Goal: Information Seeking & Learning: Learn about a topic

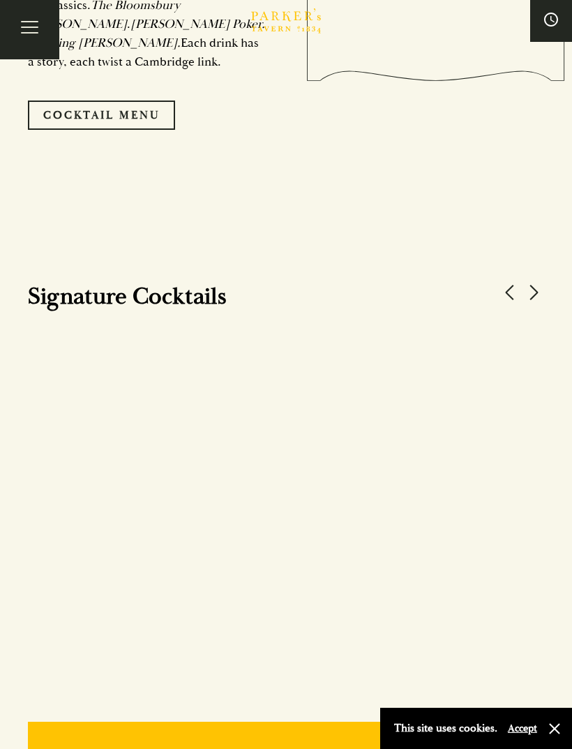
click at [99, 130] on link "Cocktail Menu" at bounding box center [101, 114] width 147 height 29
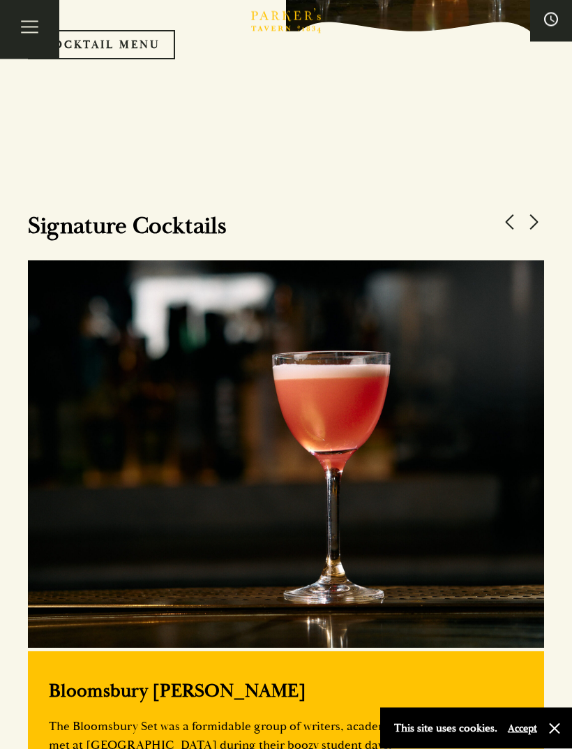
scroll to position [1247, 0]
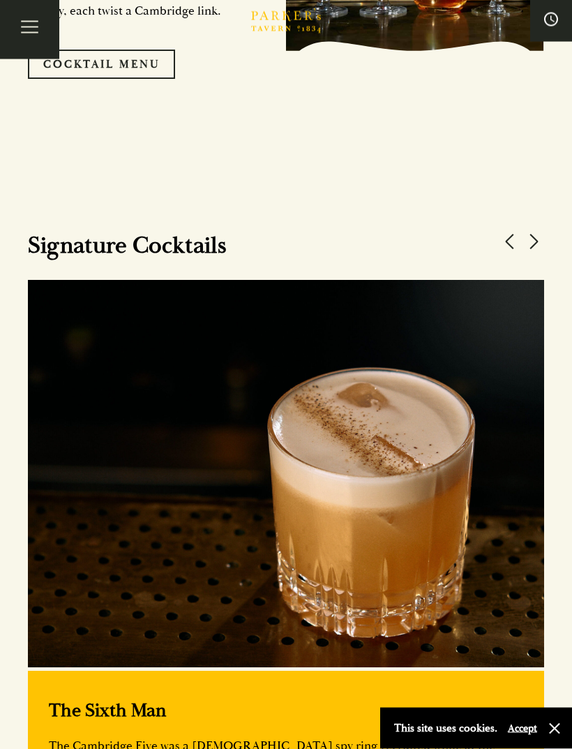
click at [538, 253] on button at bounding box center [533, 242] width 21 height 21
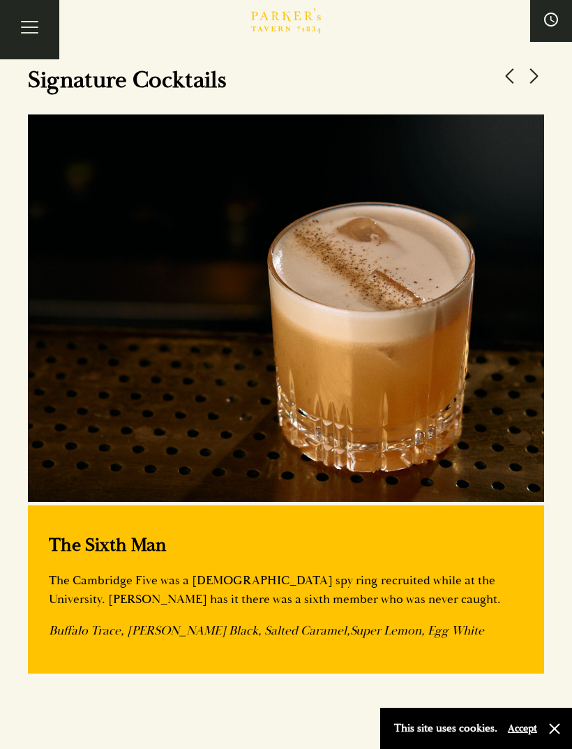
scroll to position [1417, 0]
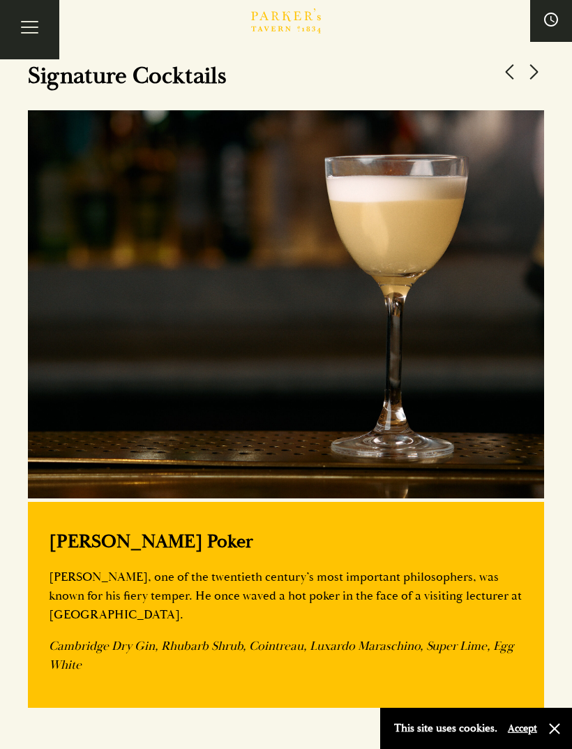
click at [530, 82] on button at bounding box center [533, 71] width 21 height 21
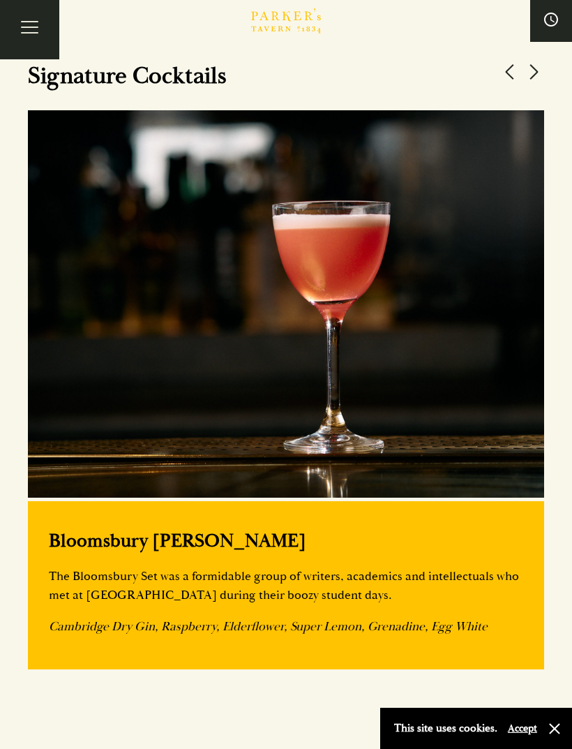
click at [533, 82] on button at bounding box center [533, 71] width 21 height 21
click at [527, 82] on button at bounding box center [533, 71] width 21 height 21
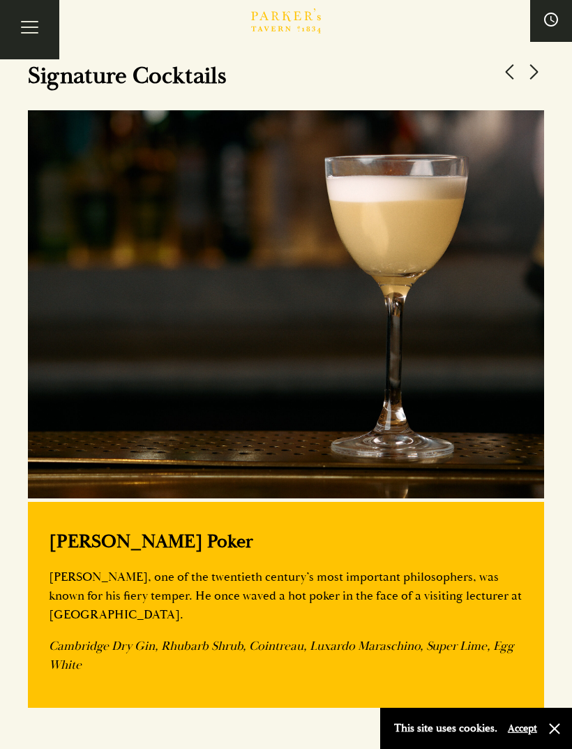
click at [524, 82] on button at bounding box center [533, 71] width 21 height 21
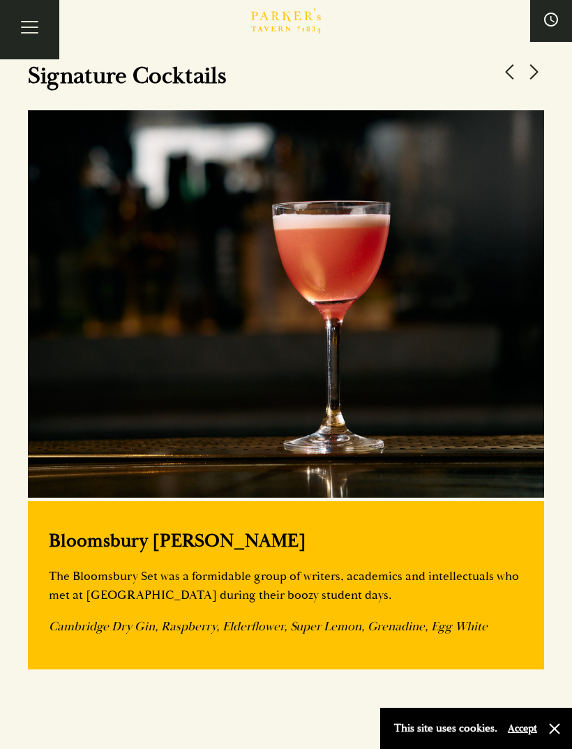
click at [531, 82] on button at bounding box center [533, 71] width 21 height 21
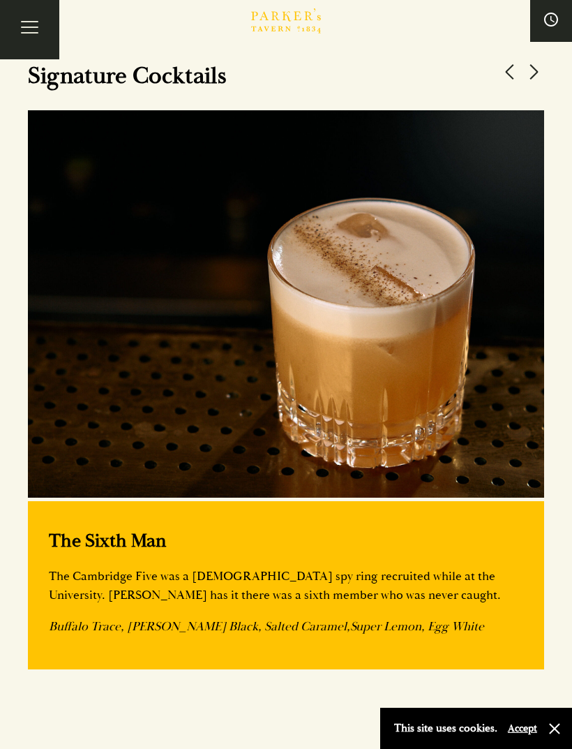
click at [529, 82] on button at bounding box center [533, 71] width 21 height 21
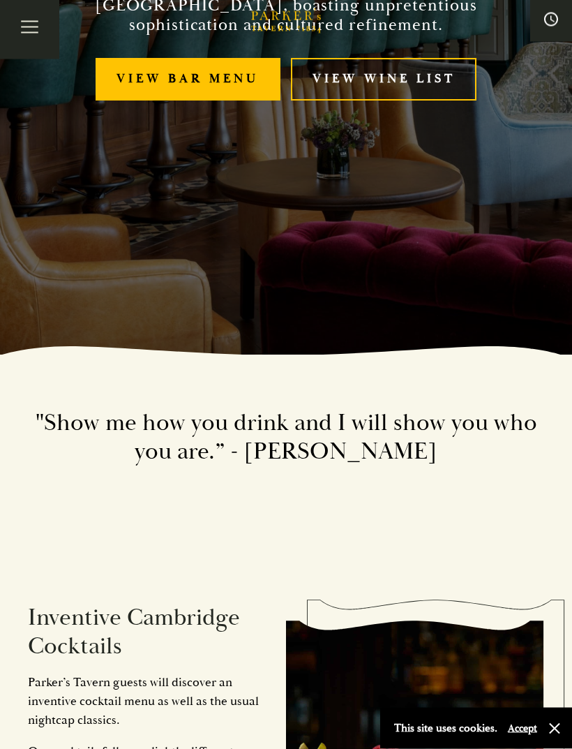
scroll to position [0, 0]
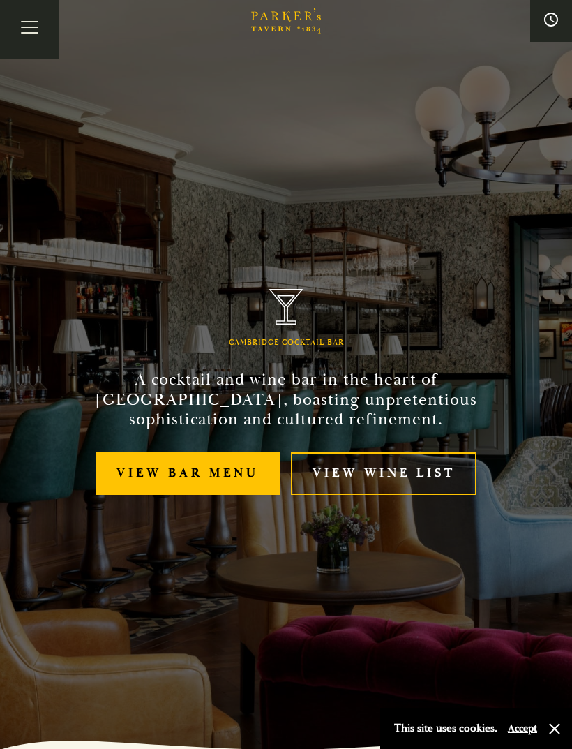
click at [38, 24] on button "Toggle navigation" at bounding box center [29, 29] width 59 height 59
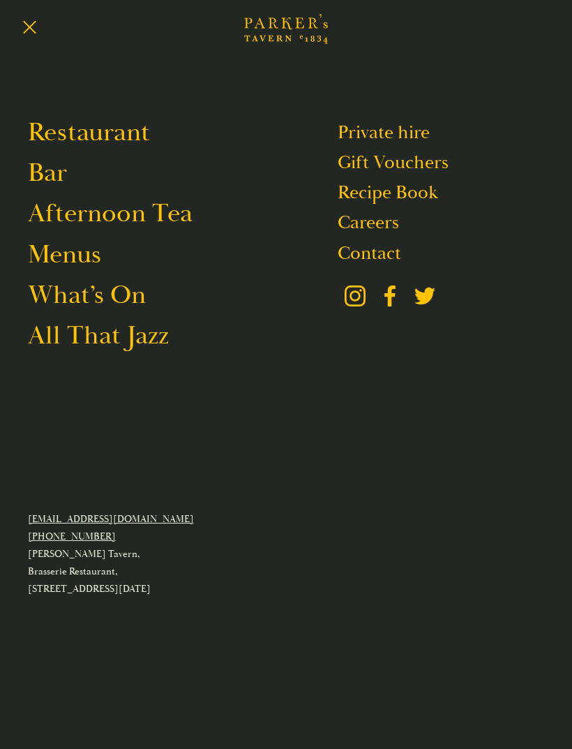
click at [138, 135] on link "Restaurant" at bounding box center [89, 132] width 122 height 33
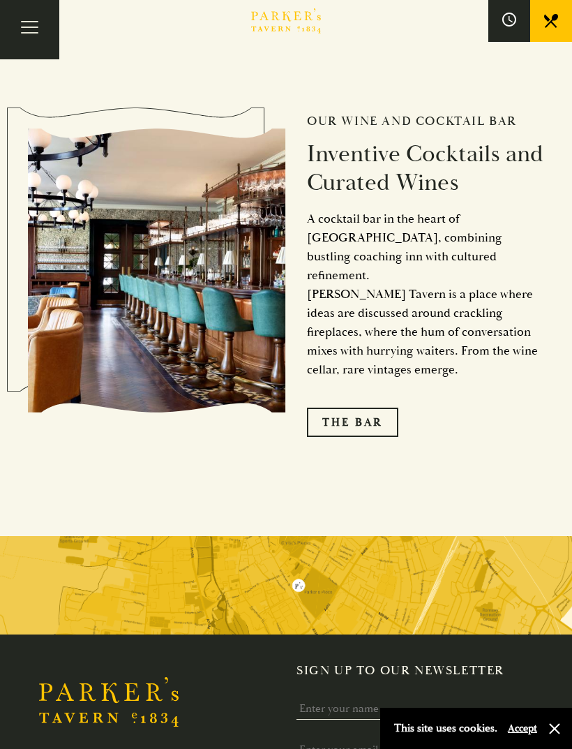
click at [358, 437] on link "The Bar" at bounding box center [352, 422] width 91 height 29
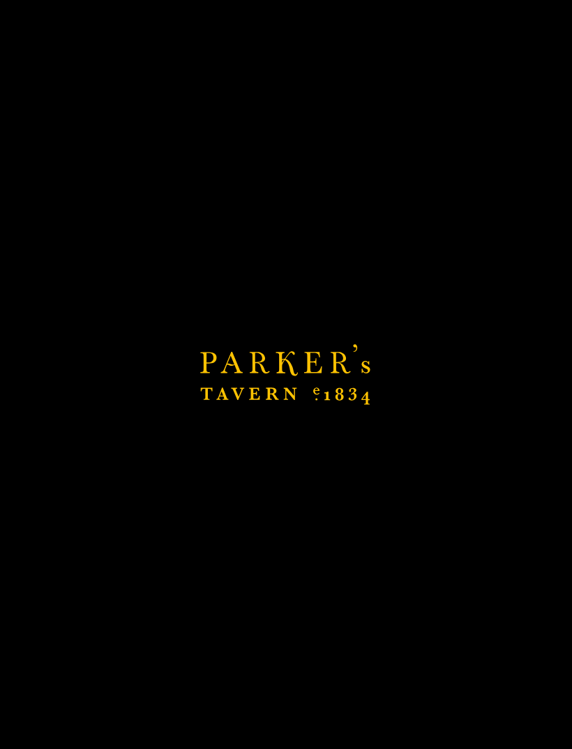
click at [471, 738] on p "This site uses cookies." at bounding box center [445, 728] width 103 height 20
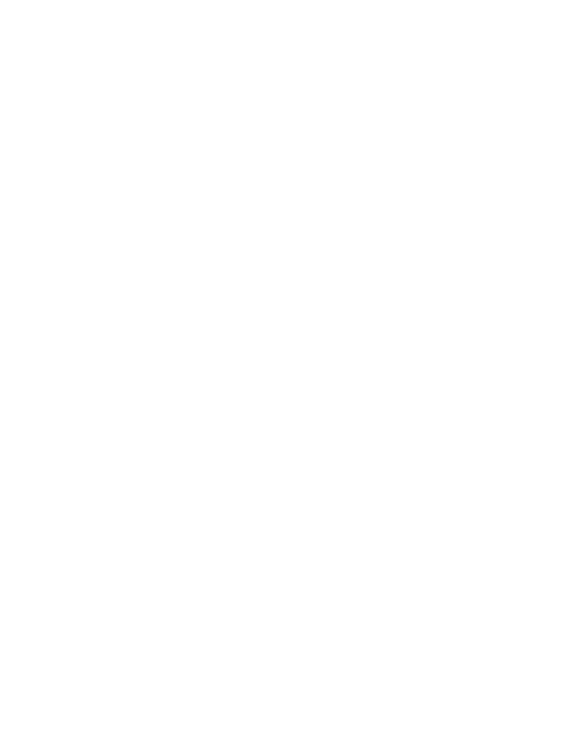
scroll to position [2334, 0]
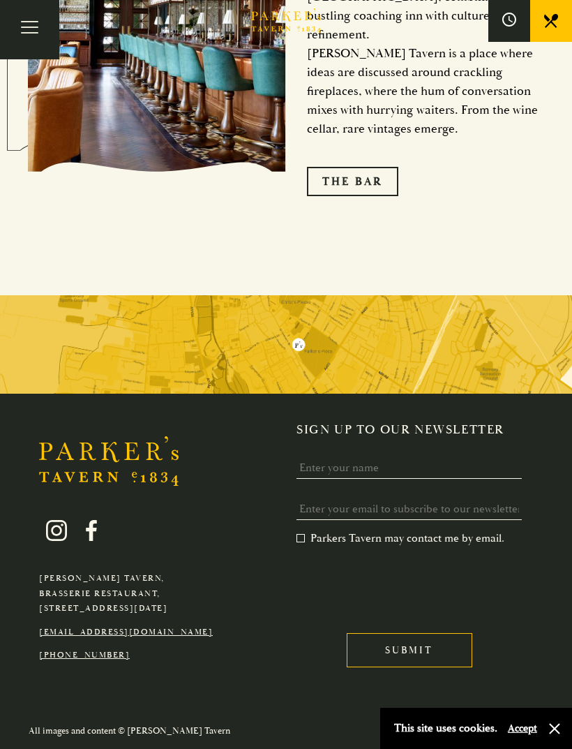
click at [35, 22] on button "Toggle navigation" at bounding box center [29, 29] width 59 height 59
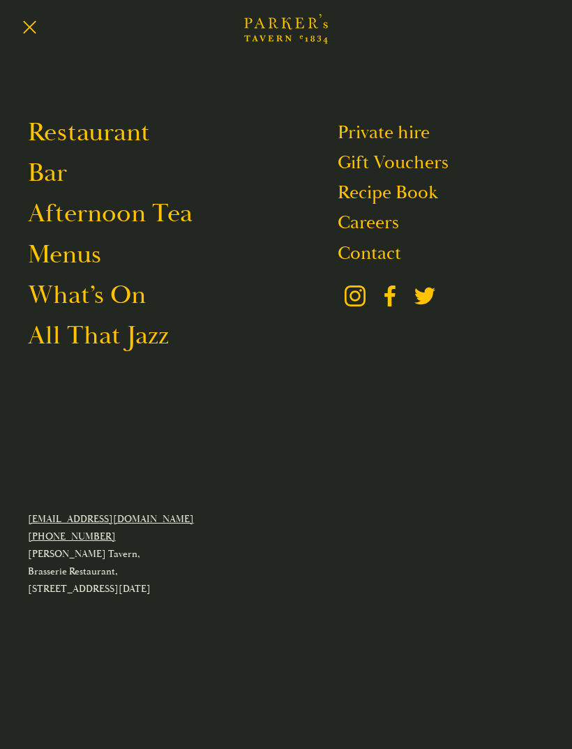
click at [143, 142] on link "Restaurant" at bounding box center [89, 132] width 122 height 33
click at [130, 135] on link "Restaurant" at bounding box center [89, 132] width 122 height 33
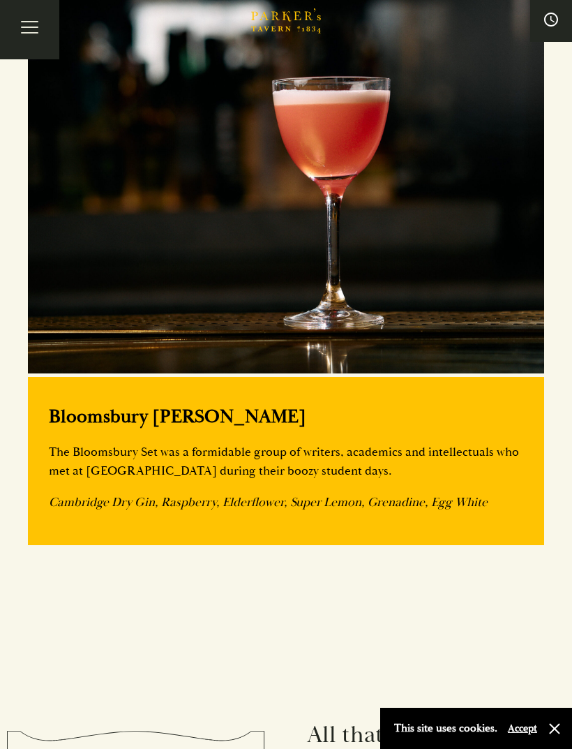
scroll to position [1143, 0]
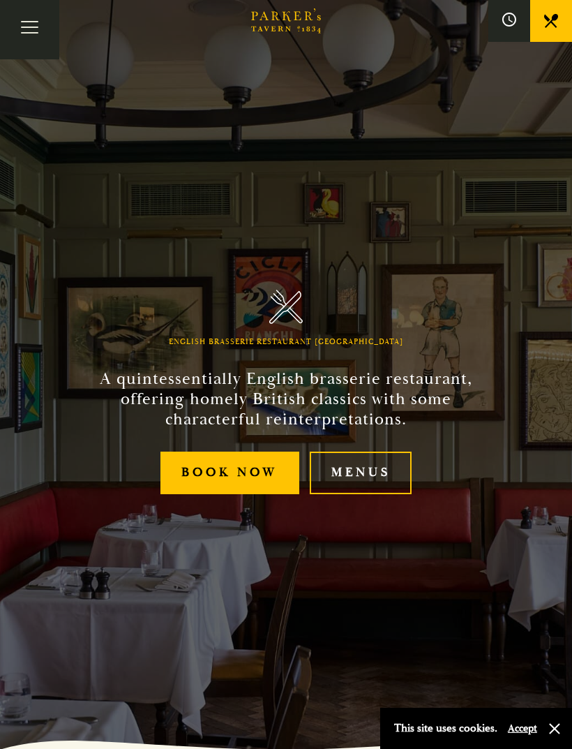
click at [371, 494] on link "Menus" at bounding box center [361, 472] width 102 height 43
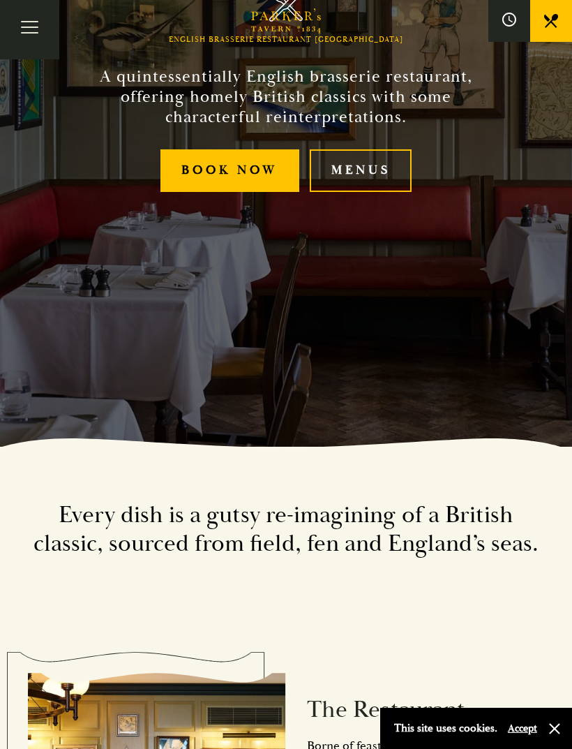
scroll to position [54, 0]
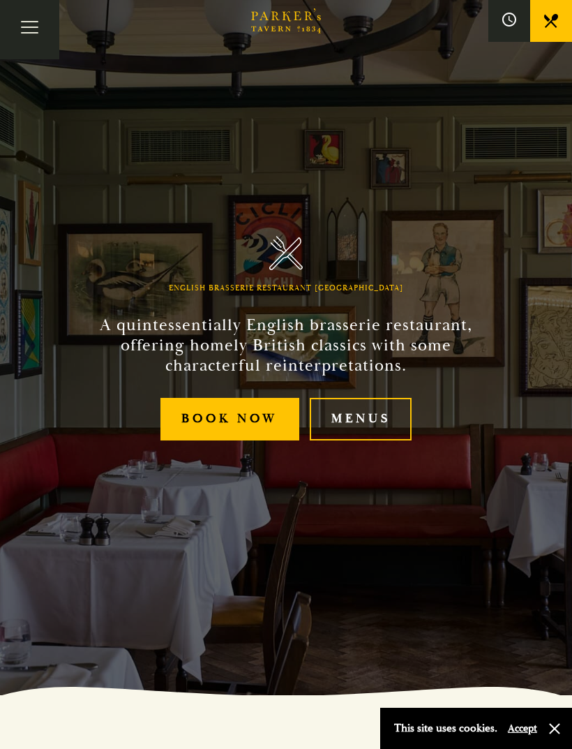
click at [31, 29] on button "Toggle navigation" at bounding box center [29, 29] width 59 height 59
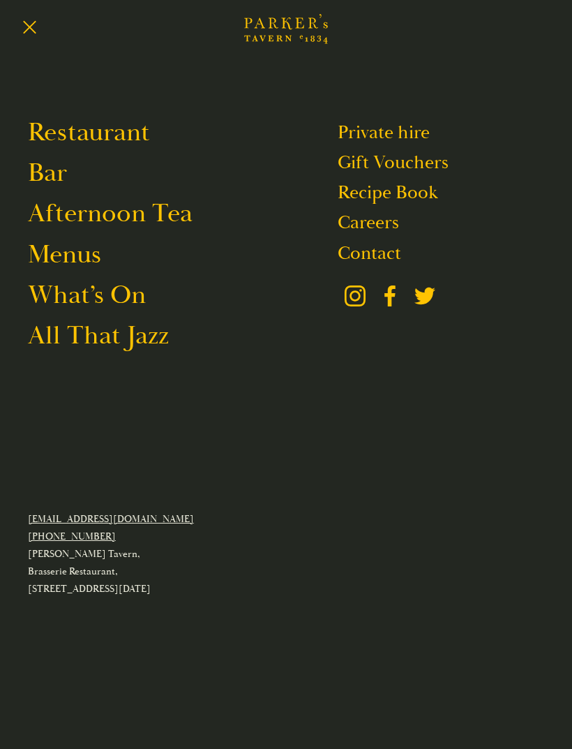
click at [89, 269] on link "Menus" at bounding box center [64, 254] width 73 height 33
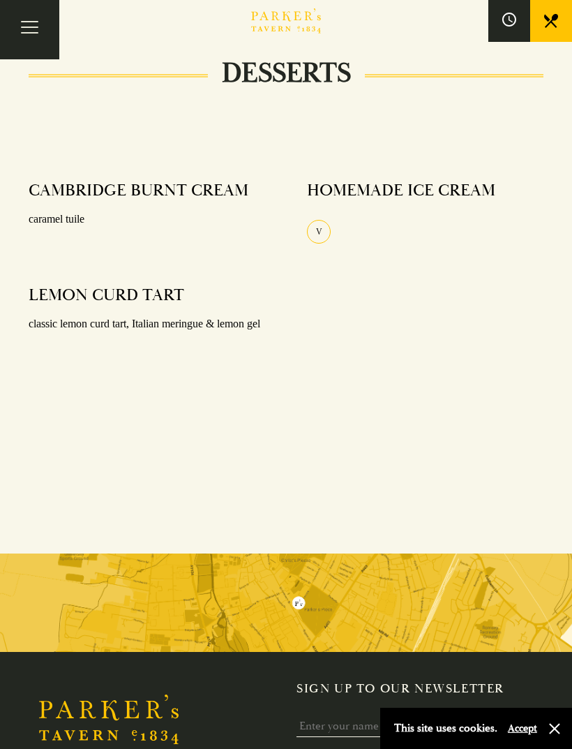
scroll to position [1576, 0]
